Goal: Transaction & Acquisition: Purchase product/service

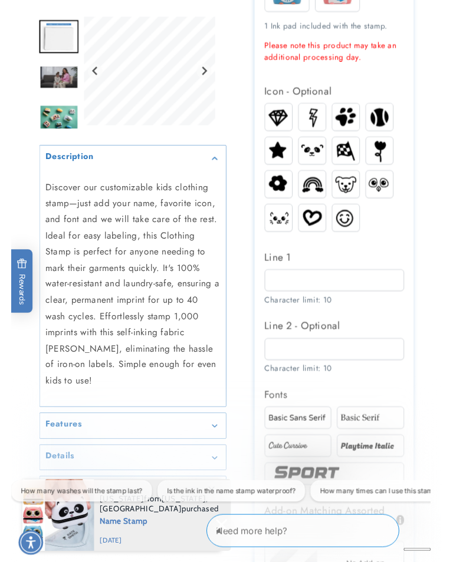
scroll to position [509, 0]
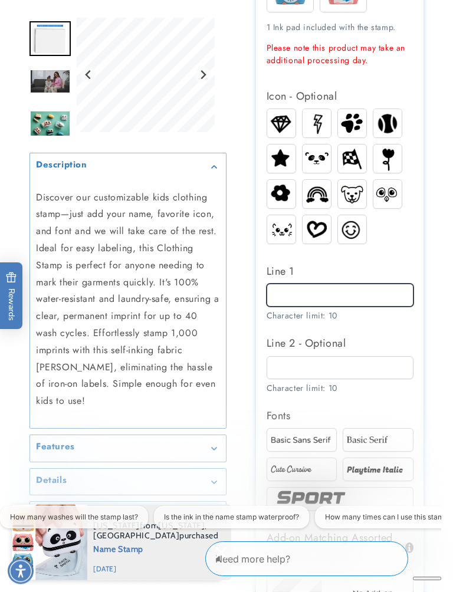
click at [281, 303] on input "Line 1" at bounding box center [339, 295] width 147 height 23
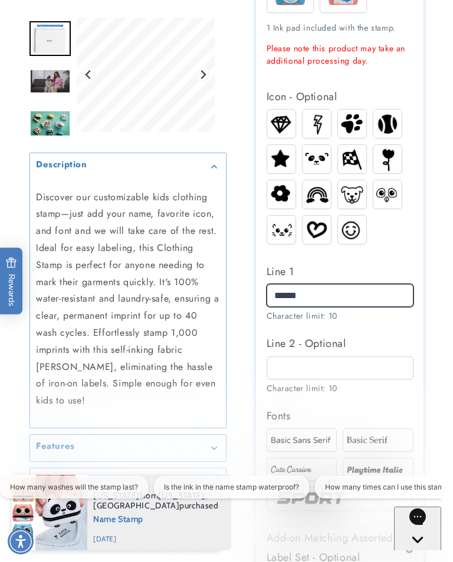
type input "******"
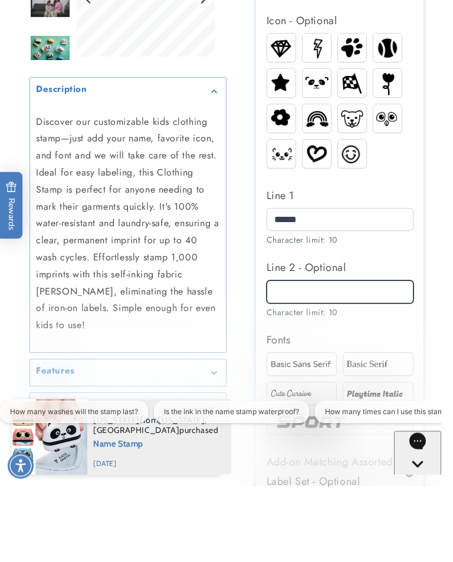
click at [282, 357] on input "Line 2 - Optional" at bounding box center [339, 368] width 147 height 23
type input "******"
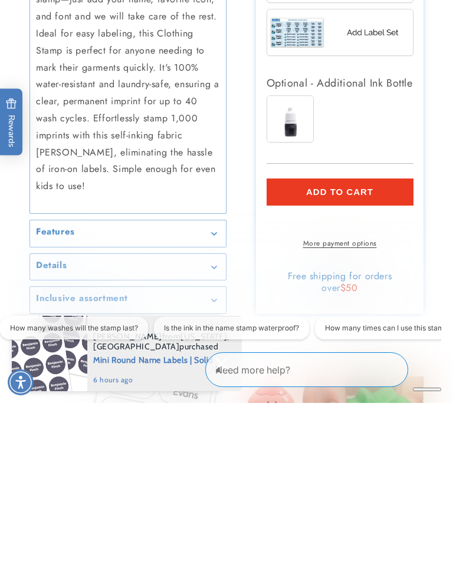
scroll to position [965, 0]
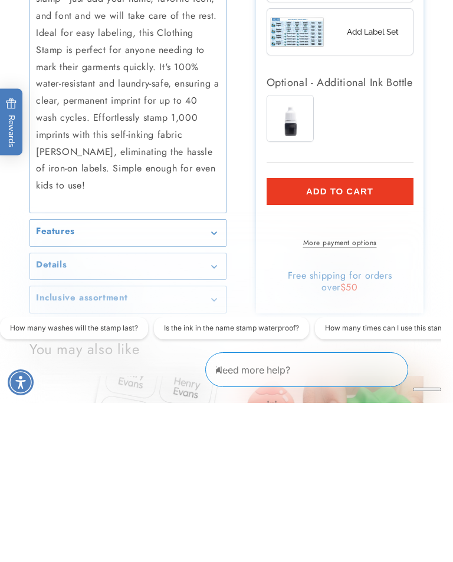
click at [335, 345] on span "Add to cart" at bounding box center [339, 350] width 67 height 11
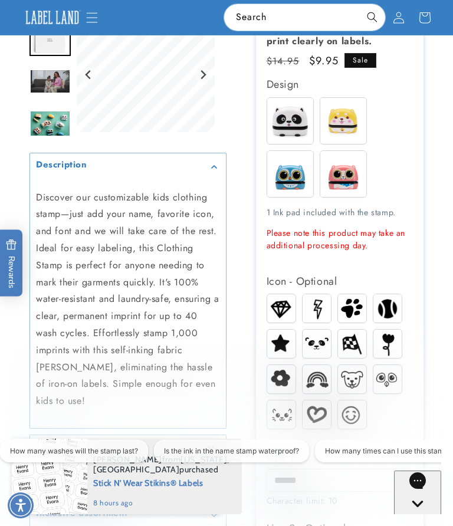
scroll to position [324, 0]
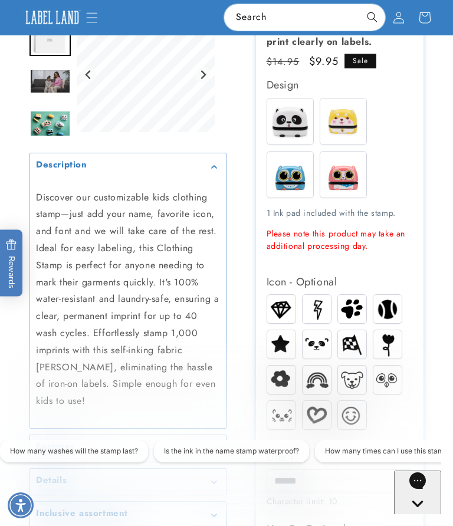
click at [344, 185] on img at bounding box center [343, 174] width 46 height 46
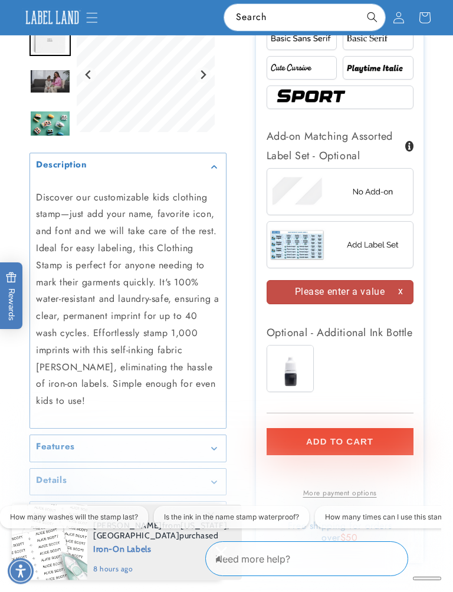
scroll to position [911, 0]
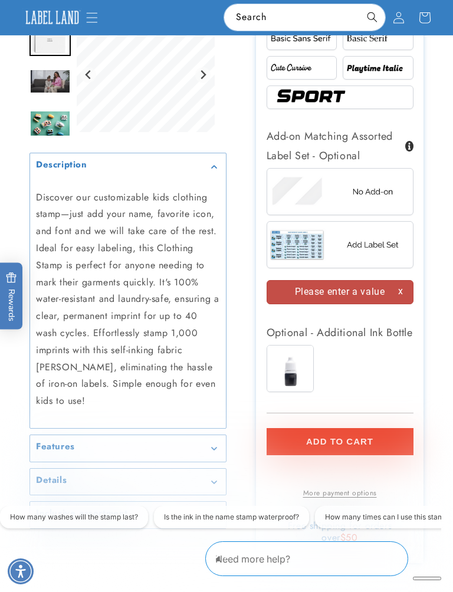
click at [375, 197] on img at bounding box center [340, 191] width 146 height 37
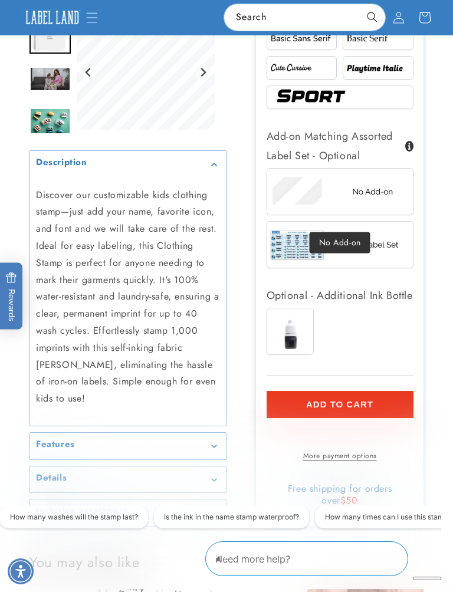
click at [345, 418] on button "Add to cart" at bounding box center [339, 404] width 147 height 27
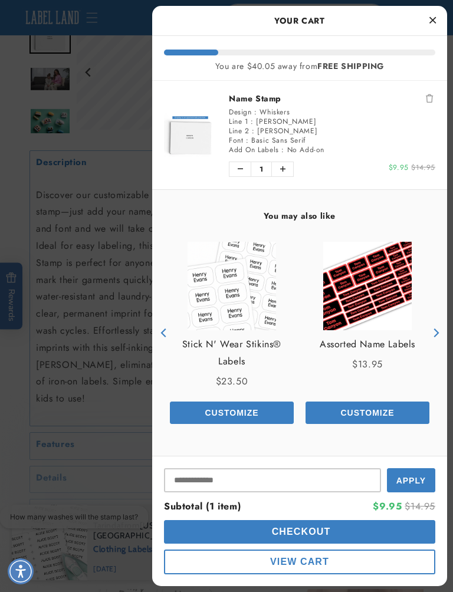
click at [306, 525] on span "Checkout" at bounding box center [300, 531] width 62 height 10
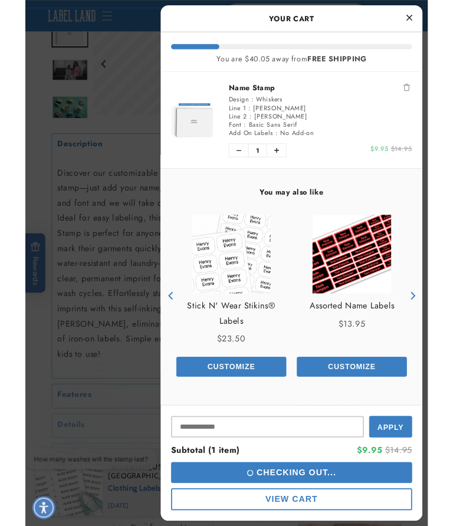
scroll to position [944, 0]
